Goal: Check status

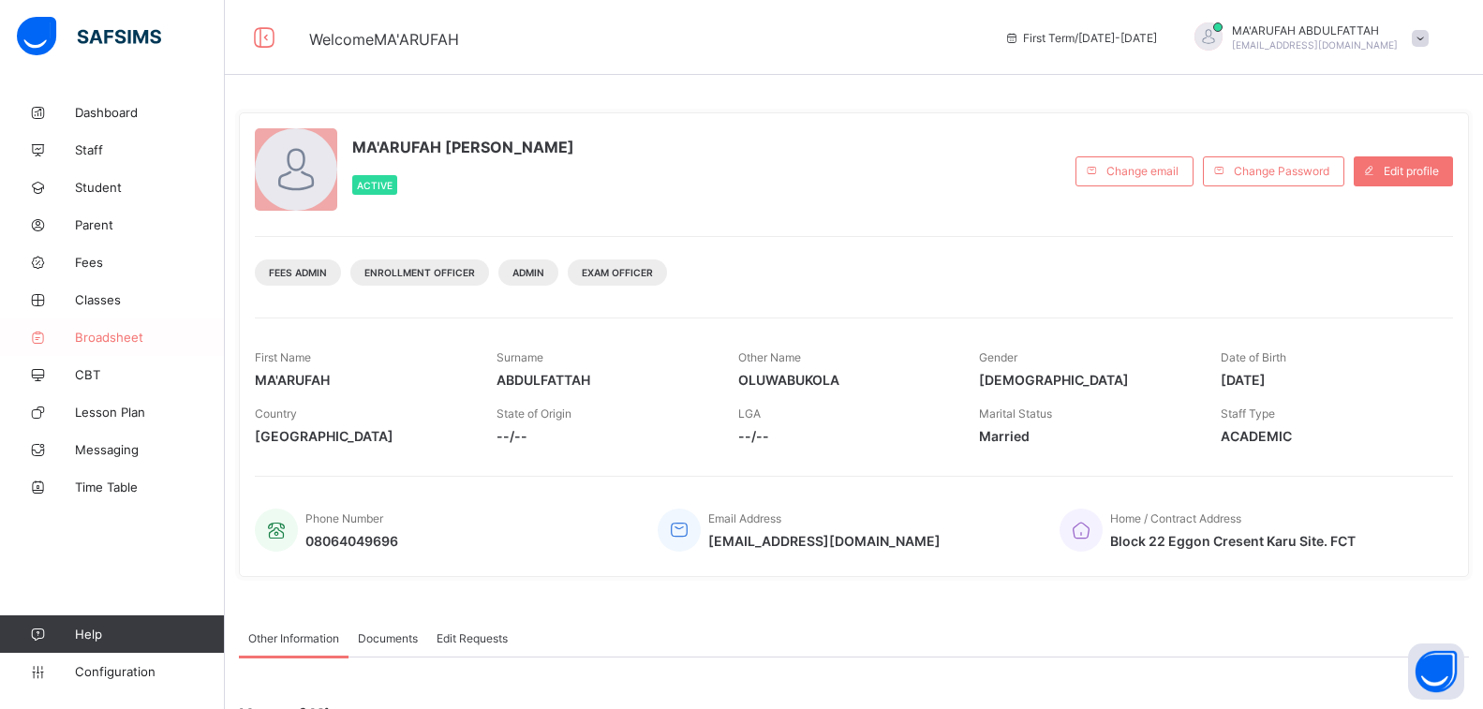
click at [106, 324] on link "Broadsheet" at bounding box center [112, 337] width 225 height 37
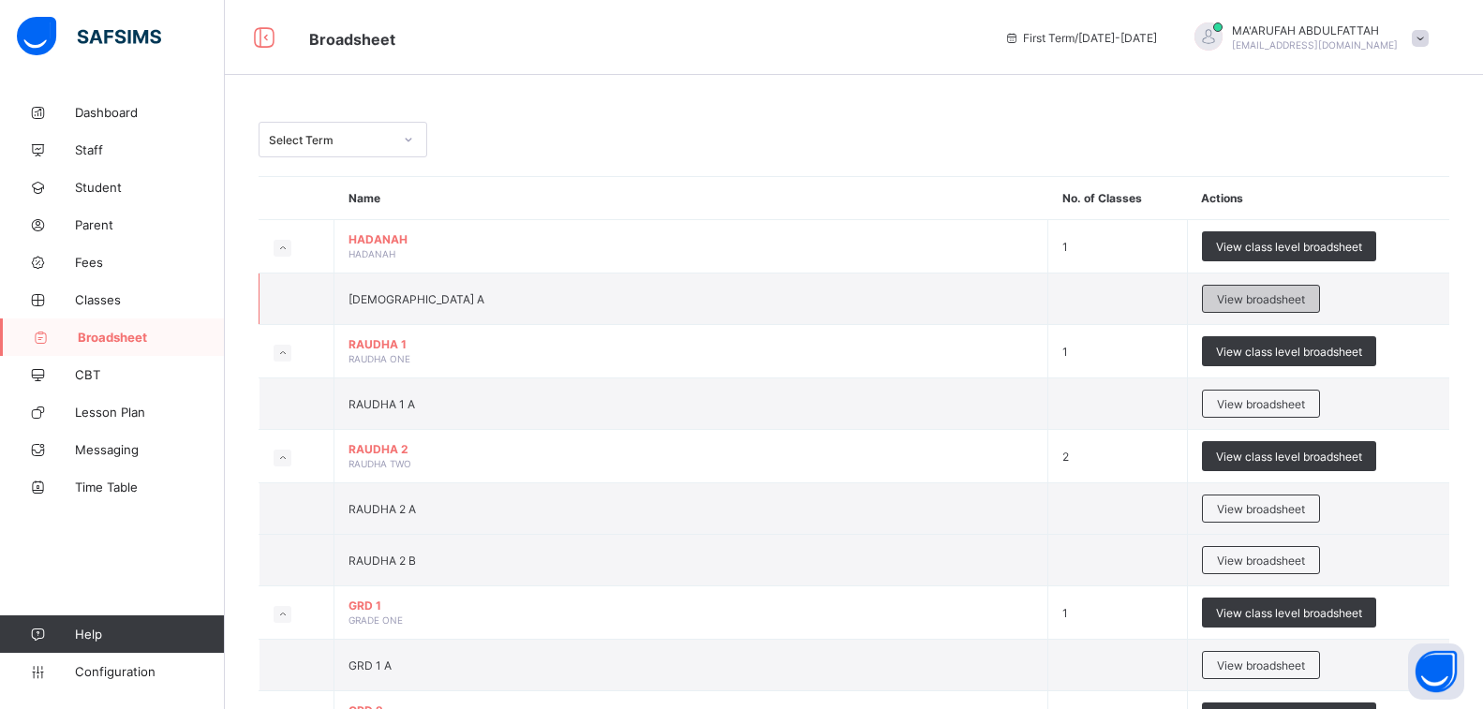
click at [1280, 298] on span "View broadsheet" at bounding box center [1261, 299] width 88 height 14
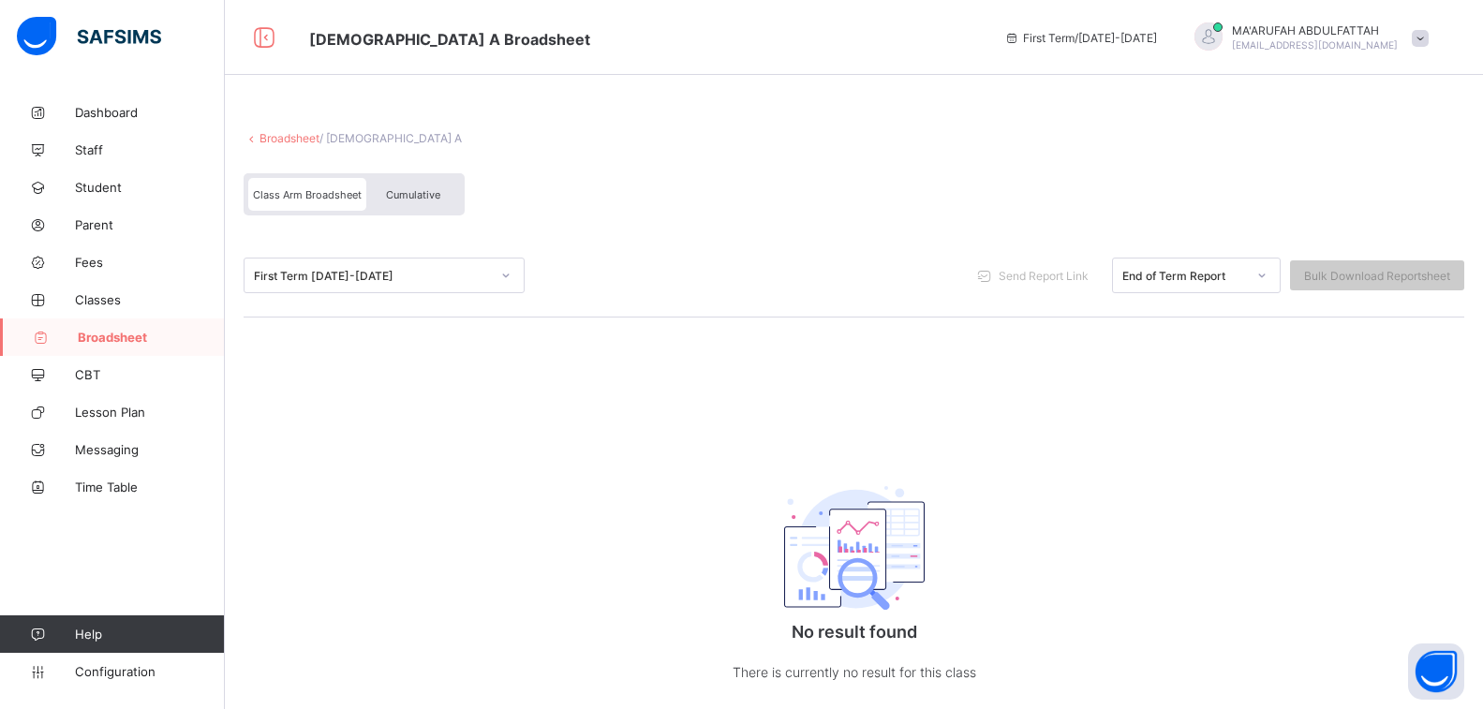
click at [306, 266] on div "First Term [DATE]-[DATE]" at bounding box center [367, 275] width 244 height 26
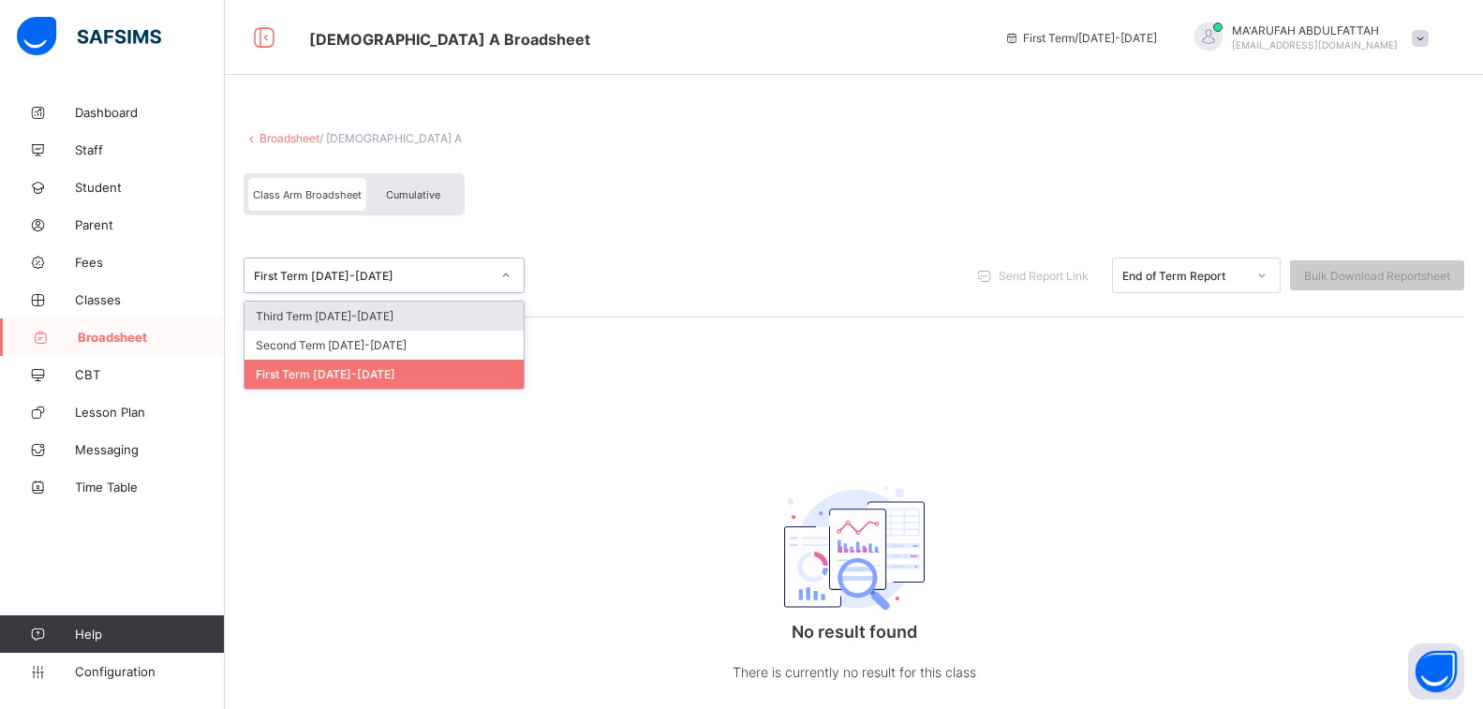
click at [309, 263] on div "First Term [DATE]-[DATE]" at bounding box center [367, 275] width 244 height 26
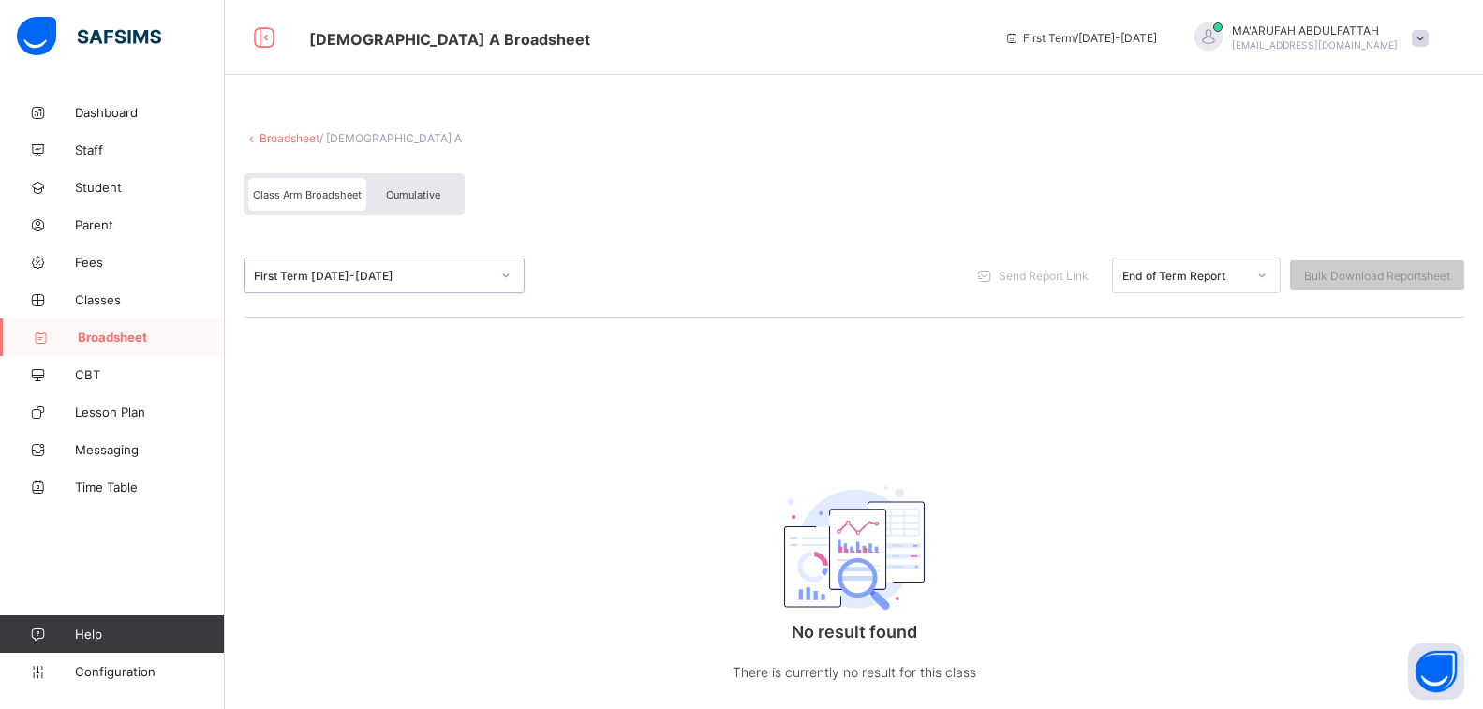
click at [298, 137] on link "Broadsheet" at bounding box center [290, 138] width 60 height 14
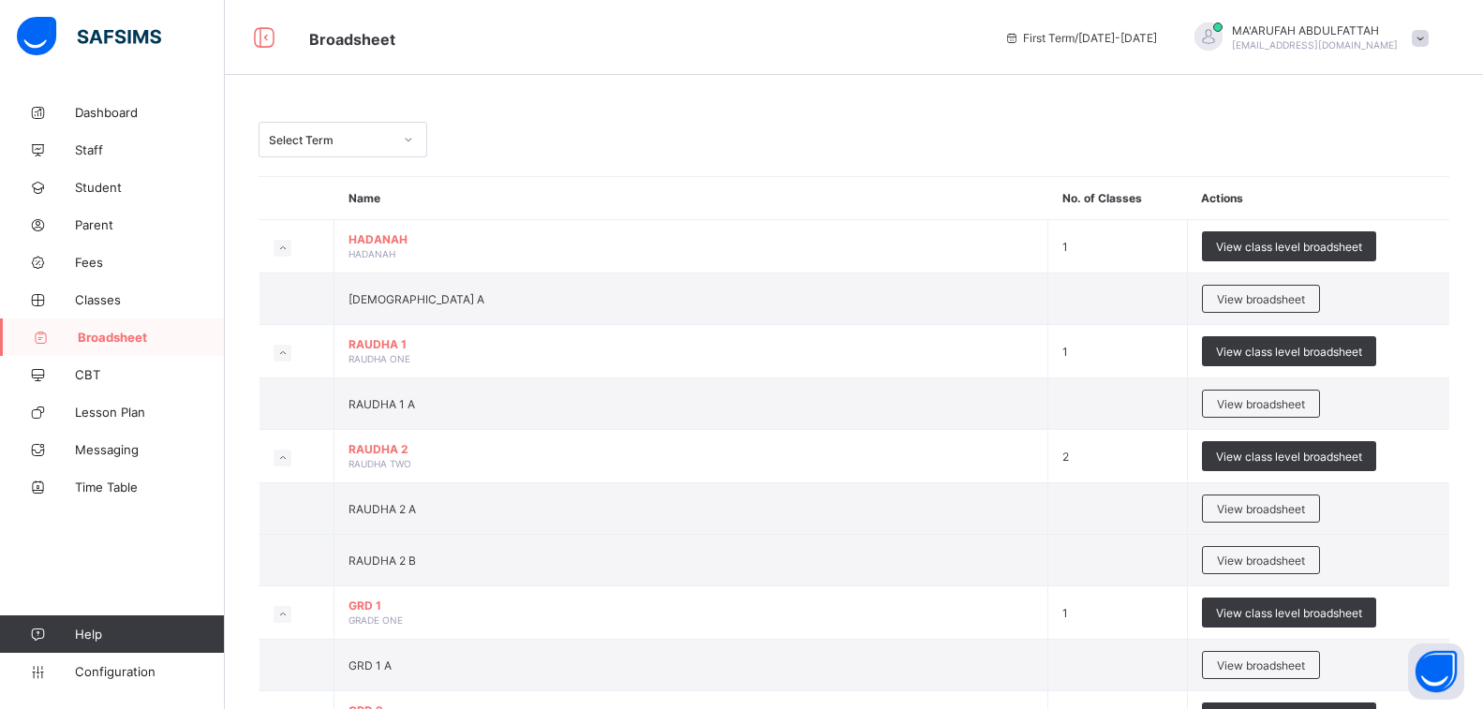
click at [290, 150] on div "Select Term" at bounding box center [325, 139] width 131 height 26
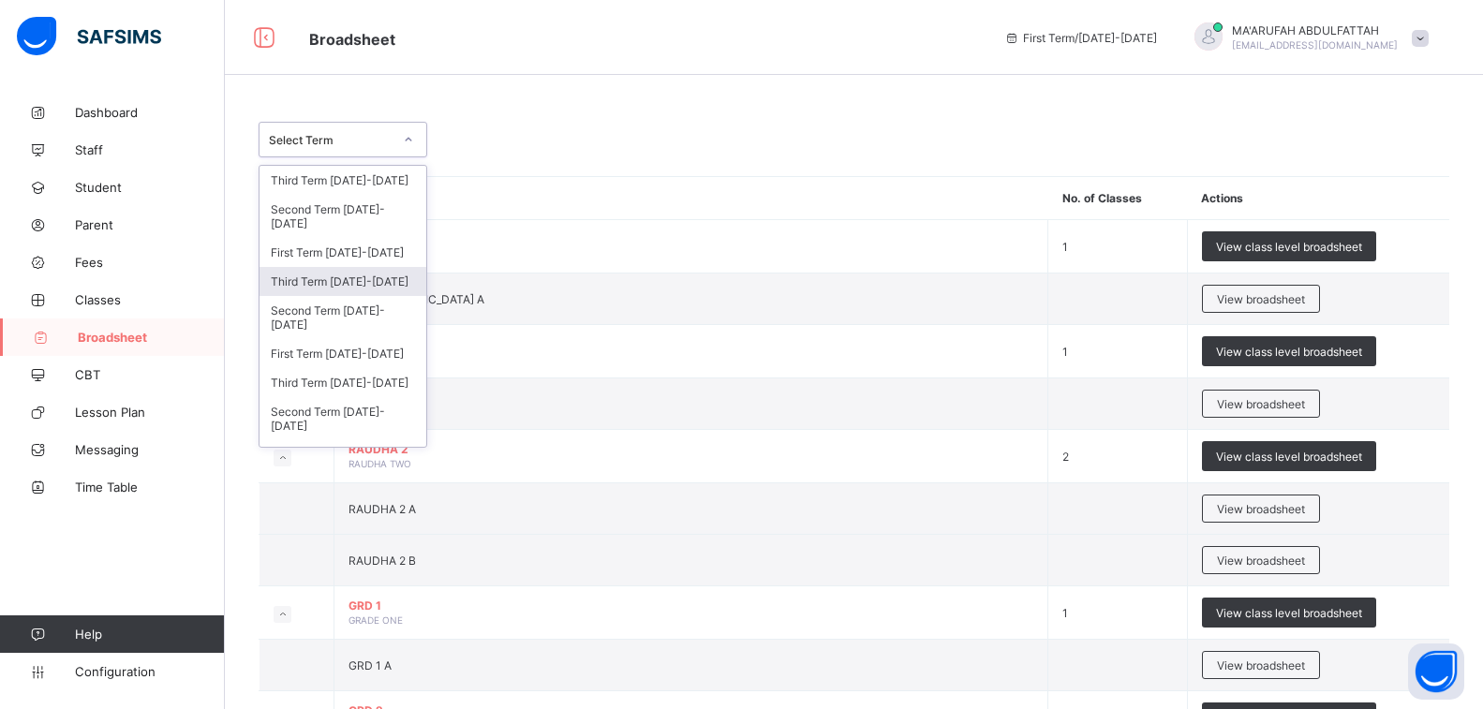
click at [317, 274] on div "Third Term [DATE]-[DATE]" at bounding box center [343, 281] width 167 height 29
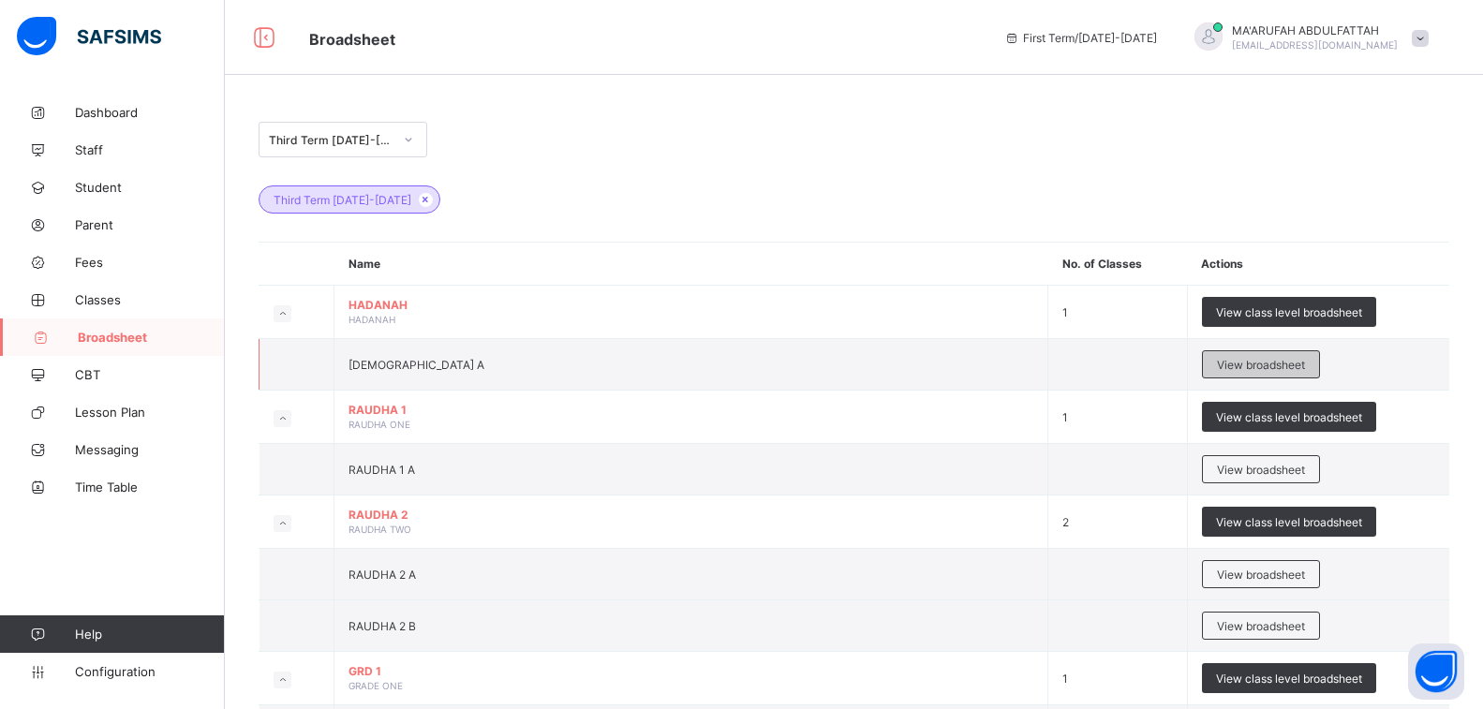
click at [1299, 361] on span "View broadsheet" at bounding box center [1261, 365] width 88 height 14
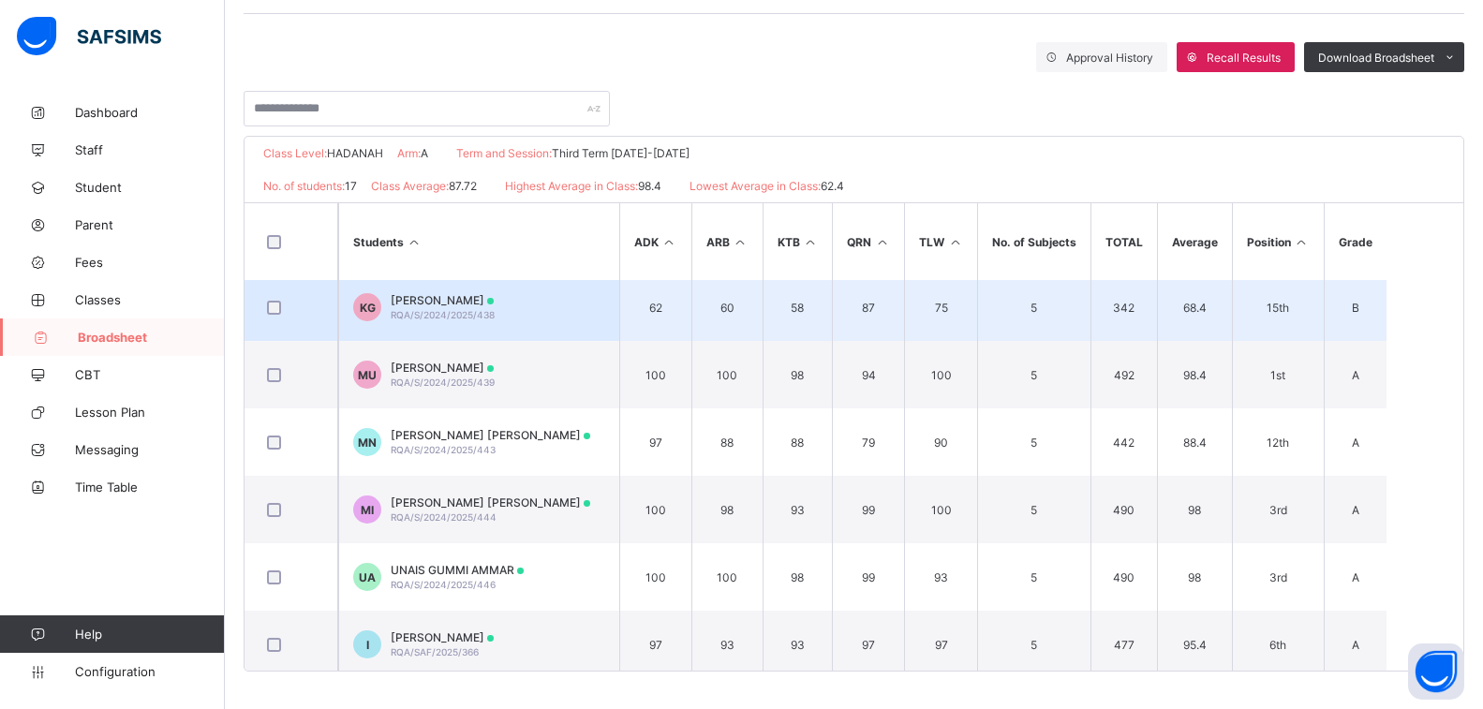
scroll to position [750, 0]
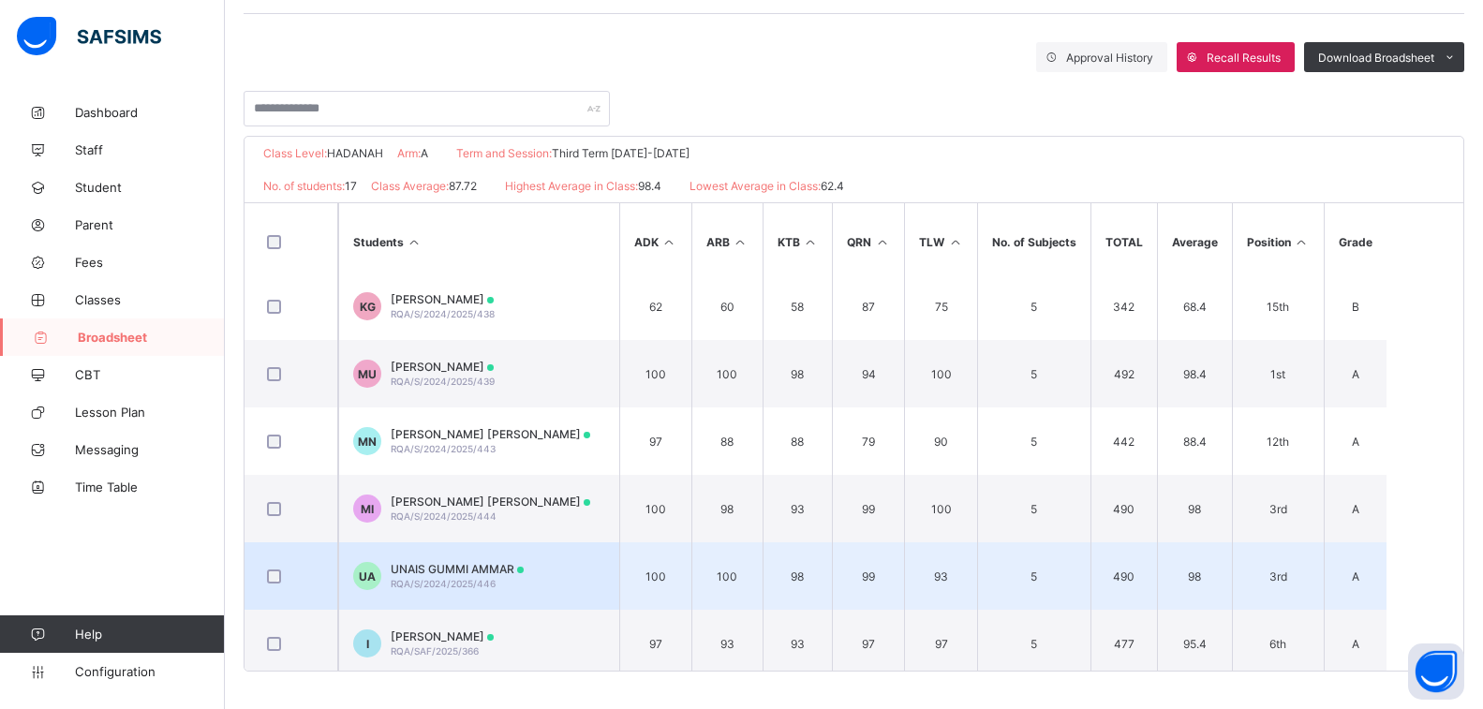
click at [449, 568] on span "UNAIS GUMMI AMMAR" at bounding box center [457, 569] width 133 height 14
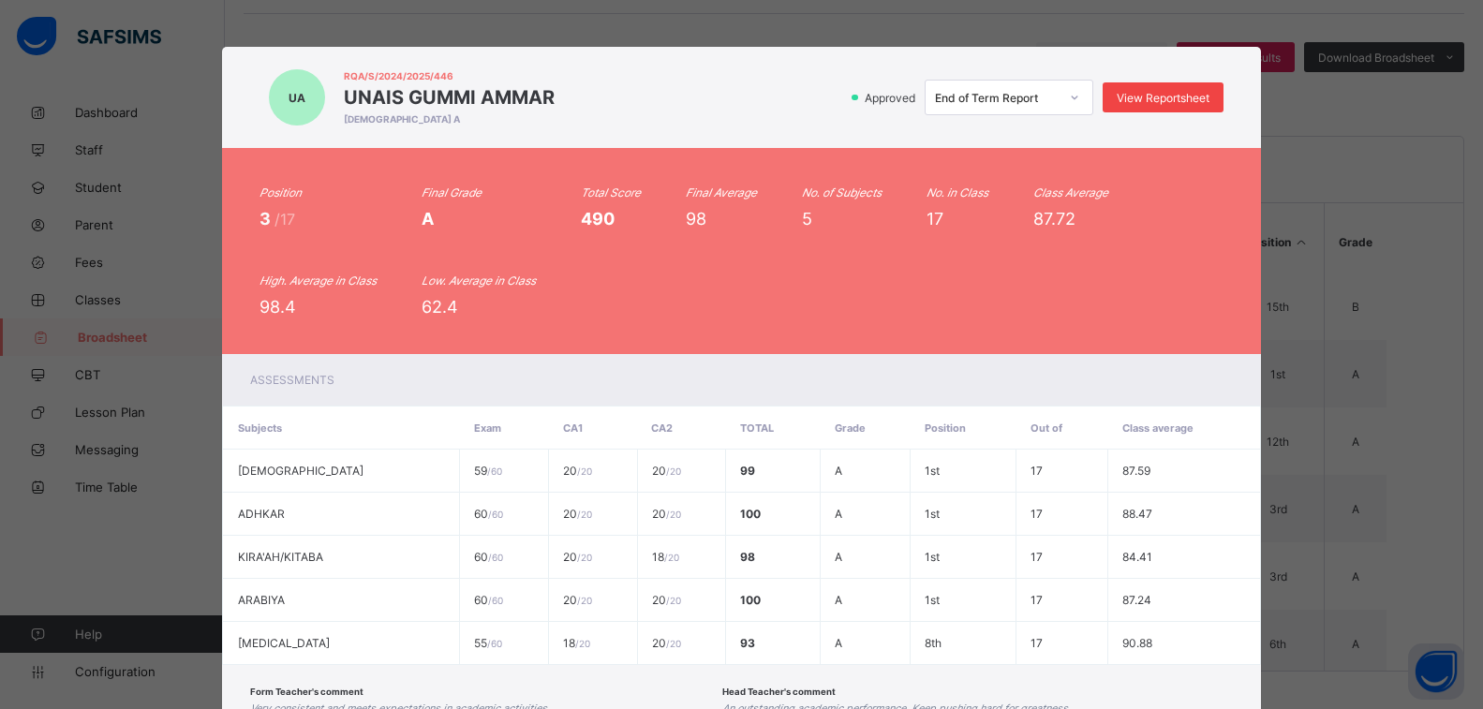
click at [1134, 102] on span "View Reportsheet" at bounding box center [1163, 98] width 93 height 14
